Goal: Check status

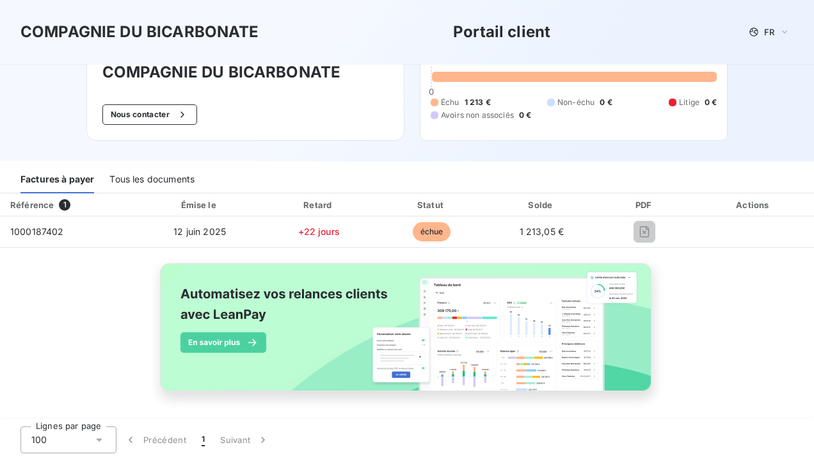
scroll to position [71, 0]
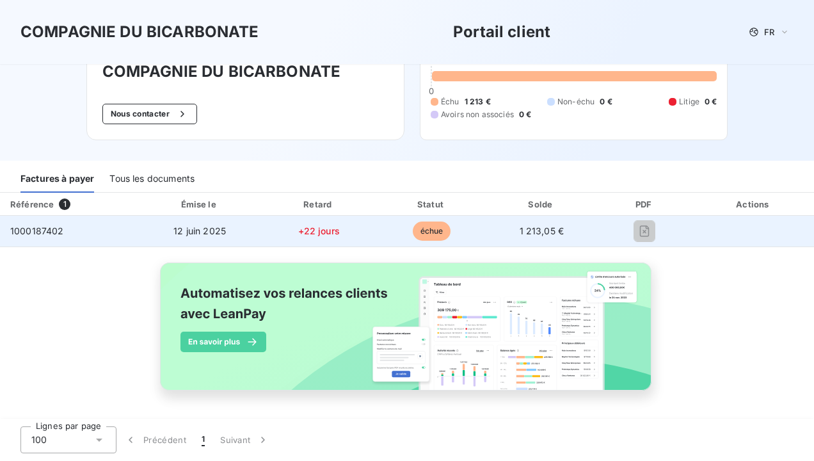
click at [35, 233] on span "1000187402" at bounding box center [37, 230] width 54 height 11
